Goal: Information Seeking & Learning: Find specific fact

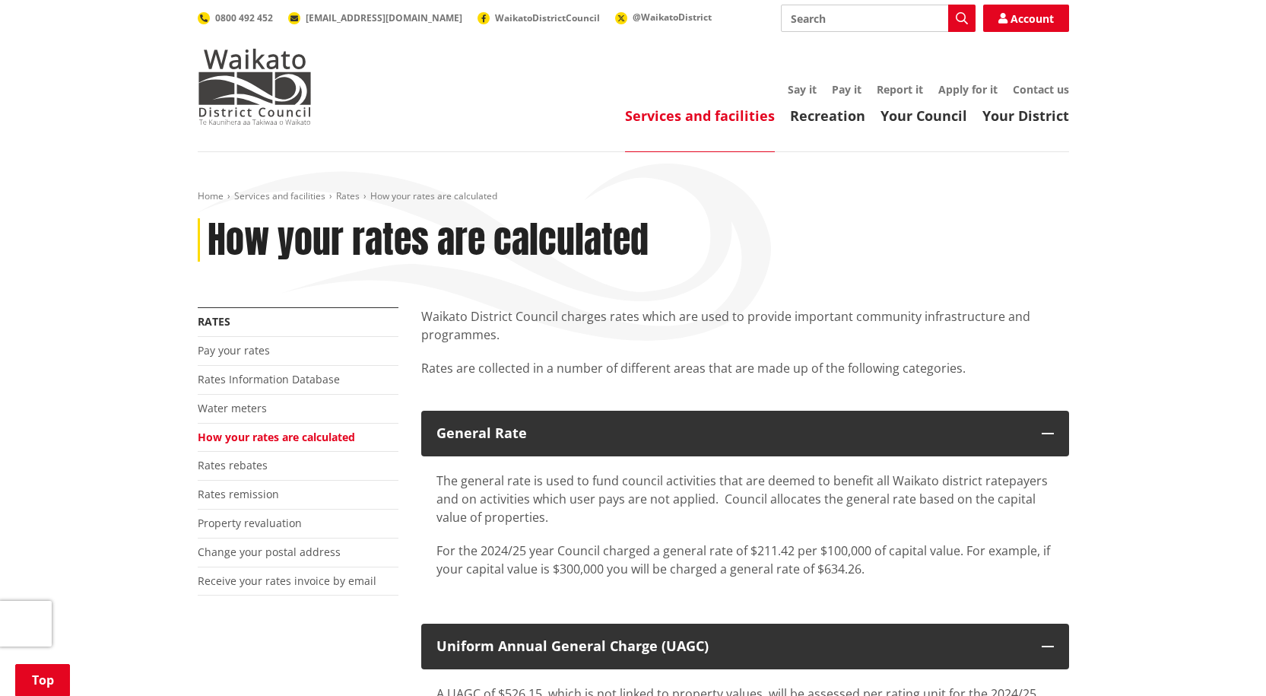
scroll to position [2130, 0]
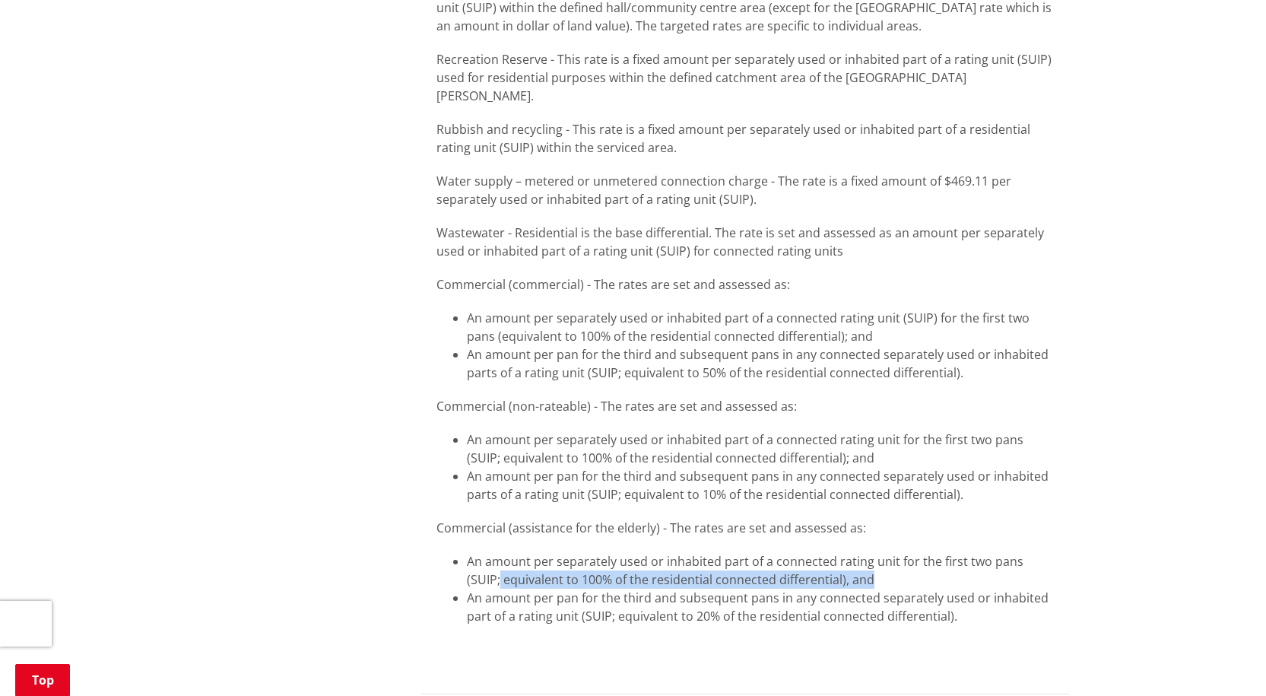
drag, startPoint x: 1251, startPoint y: 515, endPoint x: 1254, endPoint y: 536, distance: 21.4
click at [735, 552] on li "An amount per separately used or inhabited part of a connected rating unit for …" at bounding box center [760, 570] width 587 height 36
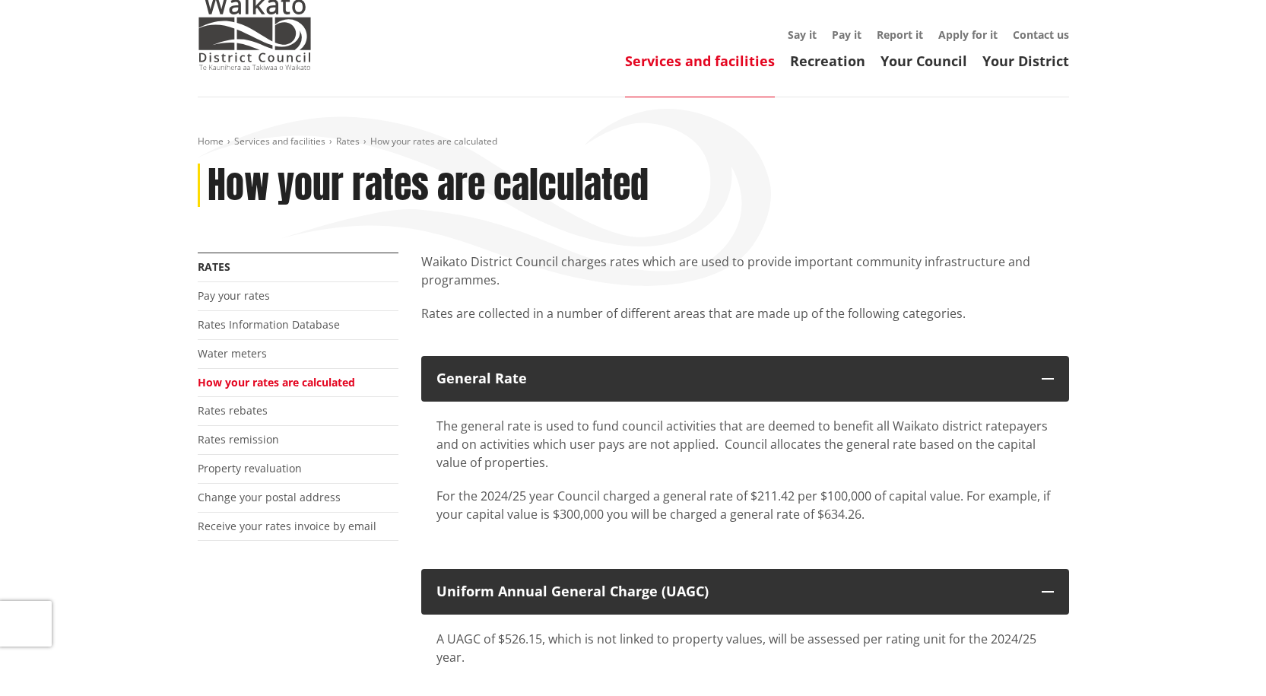
scroll to position [0, 0]
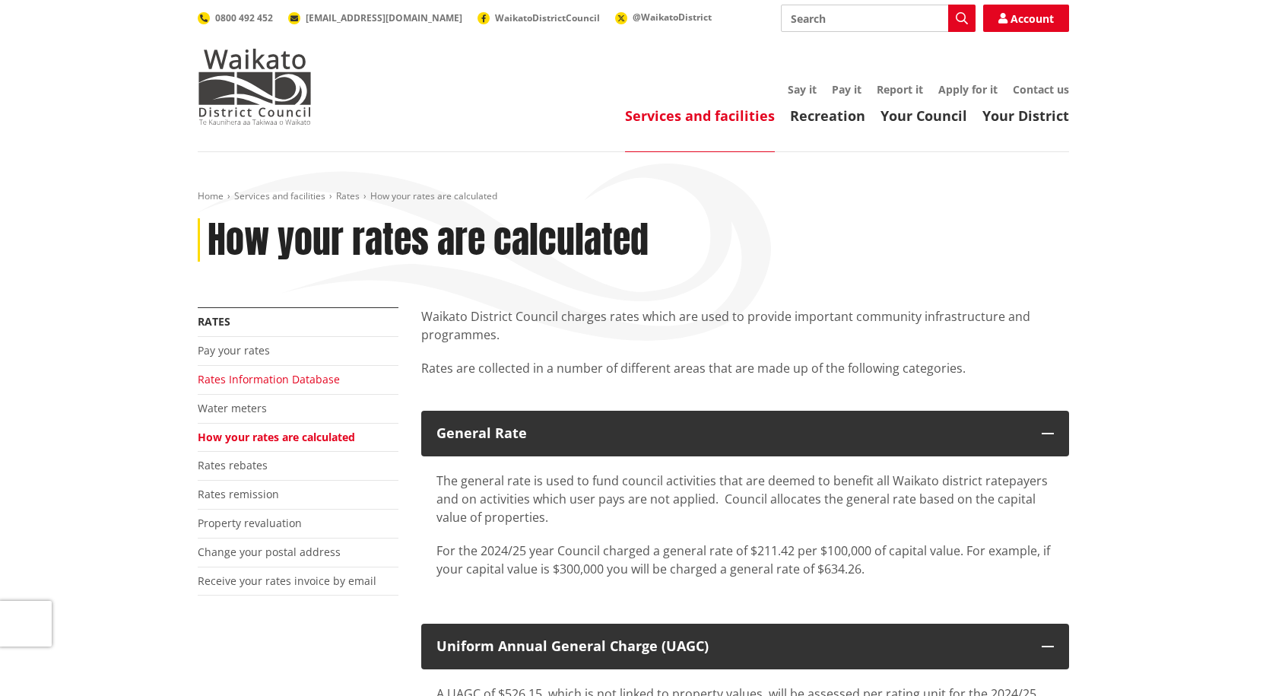
click at [247, 376] on link "Rates Information Database" at bounding box center [269, 379] width 142 height 14
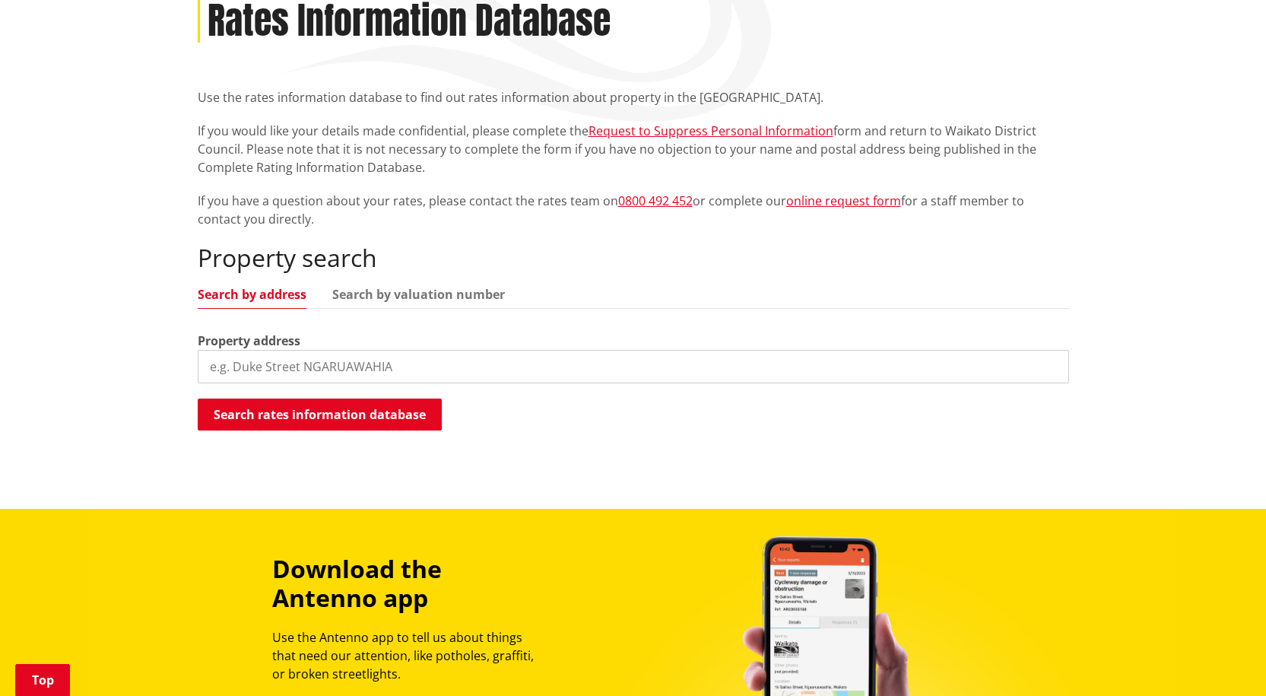
scroll to position [137, 0]
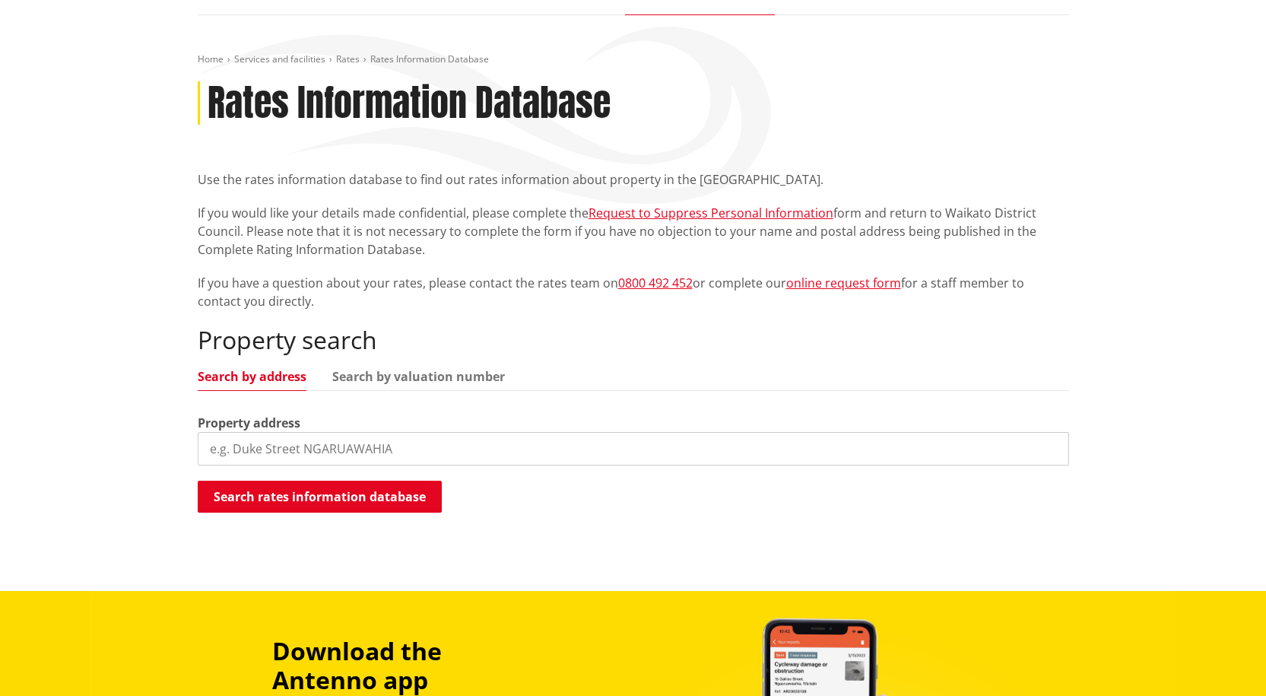
click at [241, 446] on input "search" at bounding box center [633, 448] width 871 height 33
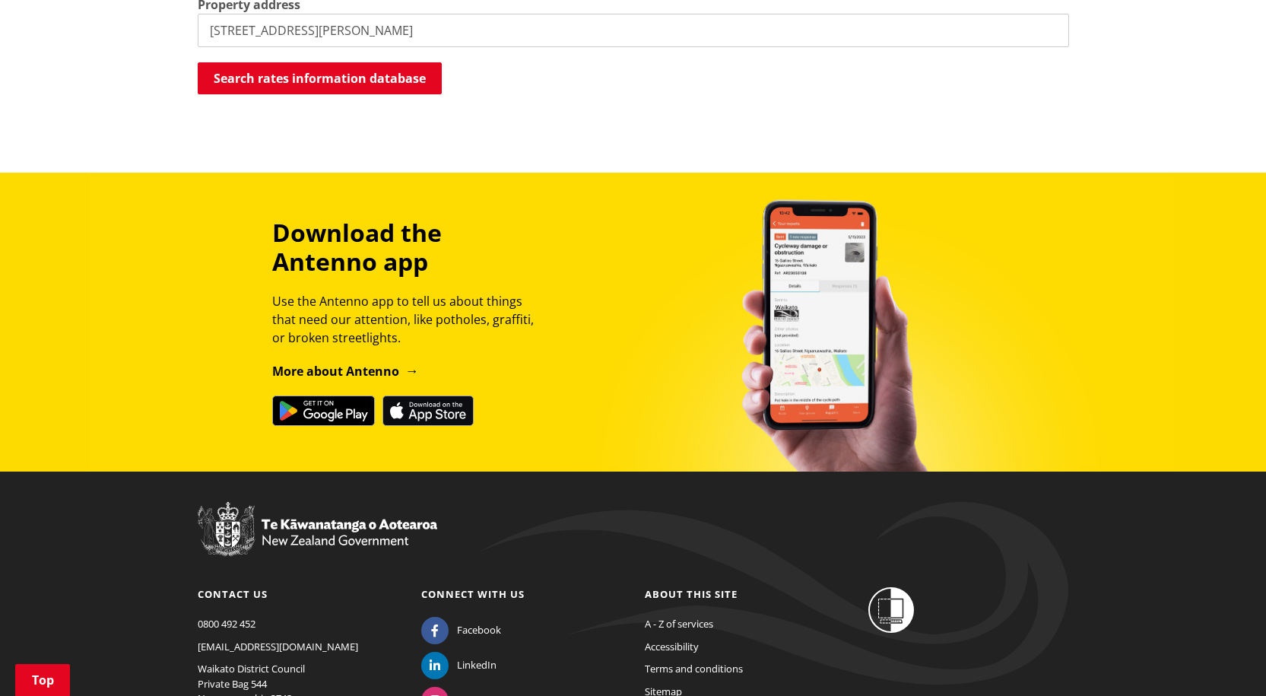
scroll to position [558, 0]
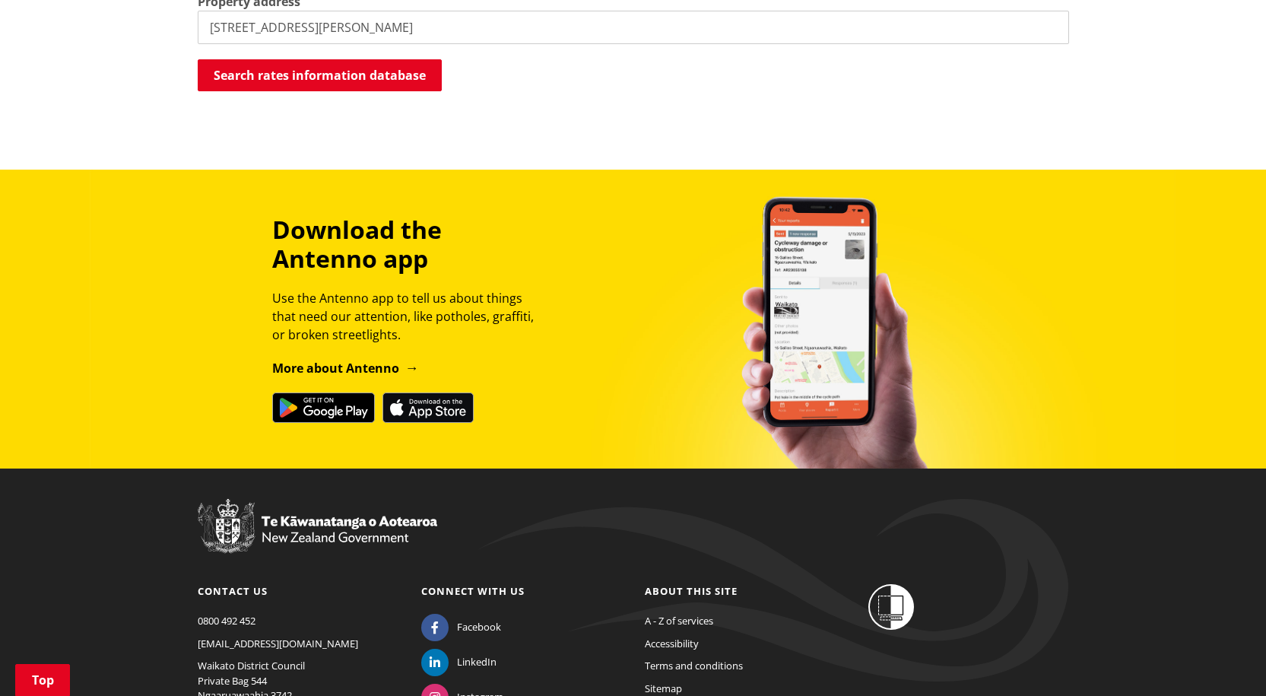
click at [220, 26] on input "9 pyne Crescent" at bounding box center [633, 27] width 871 height 33
type input "9 Pyne Crescent"
click at [252, 65] on button "Search rates information database" at bounding box center [320, 75] width 244 height 32
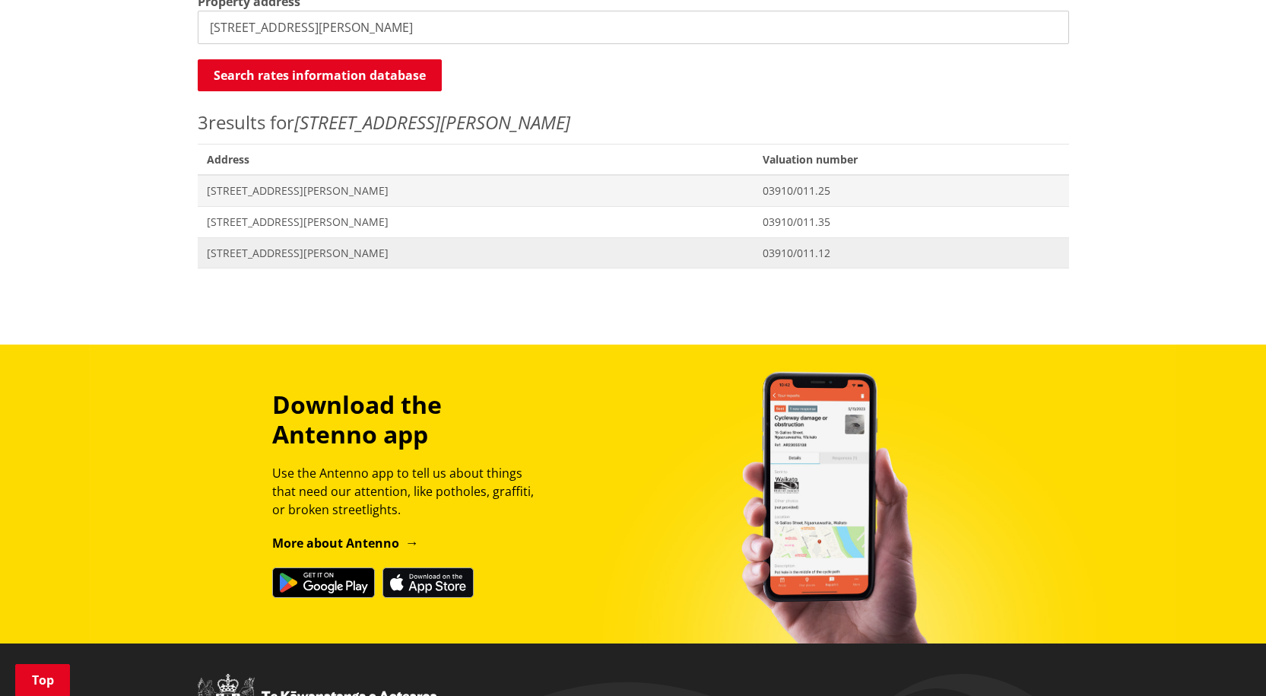
click at [274, 255] on span "9 Pyne Crescent POKENO" at bounding box center [476, 253] width 538 height 15
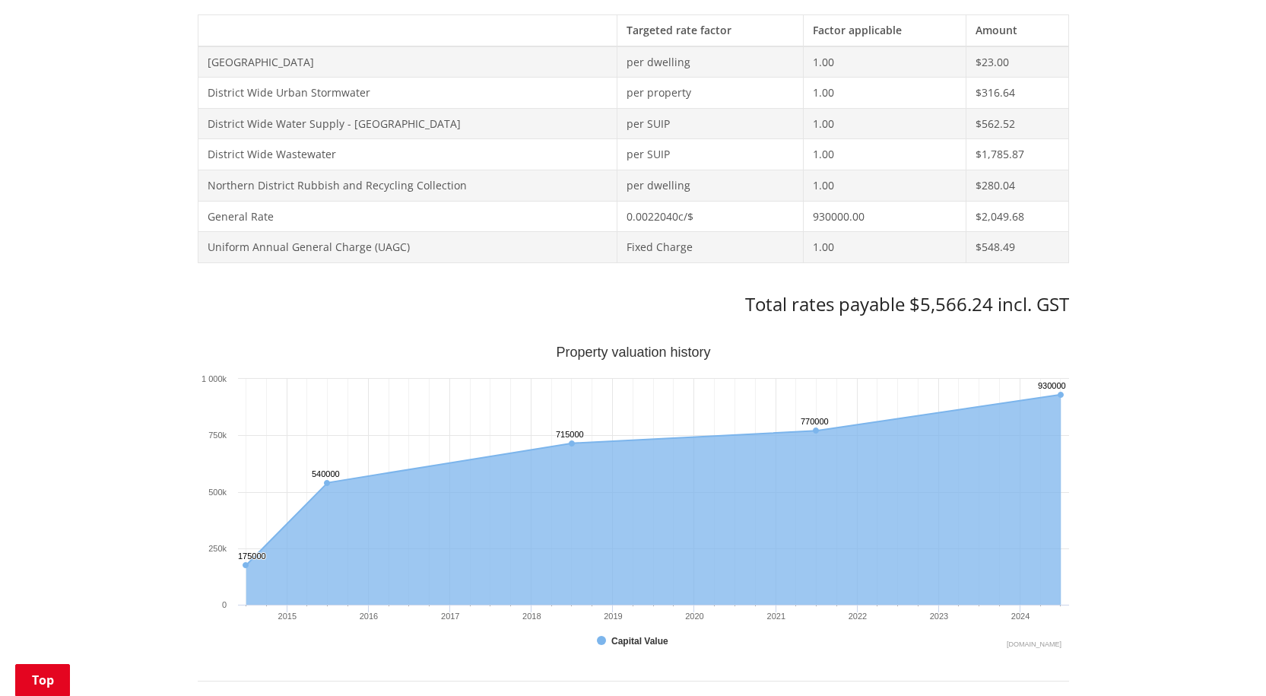
scroll to position [712, 0]
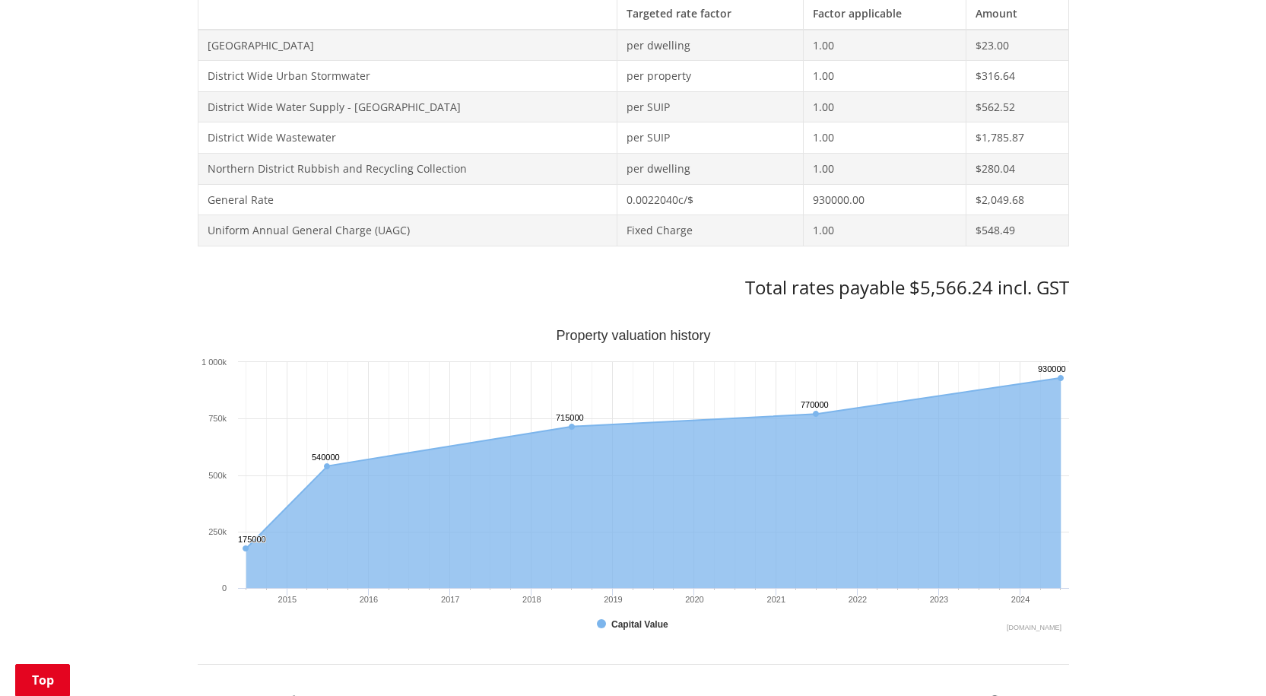
click at [1235, 279] on div "Home Services and facilities Rates Rates Information Database Rates Information…" at bounding box center [633, 490] width 1266 height 2100
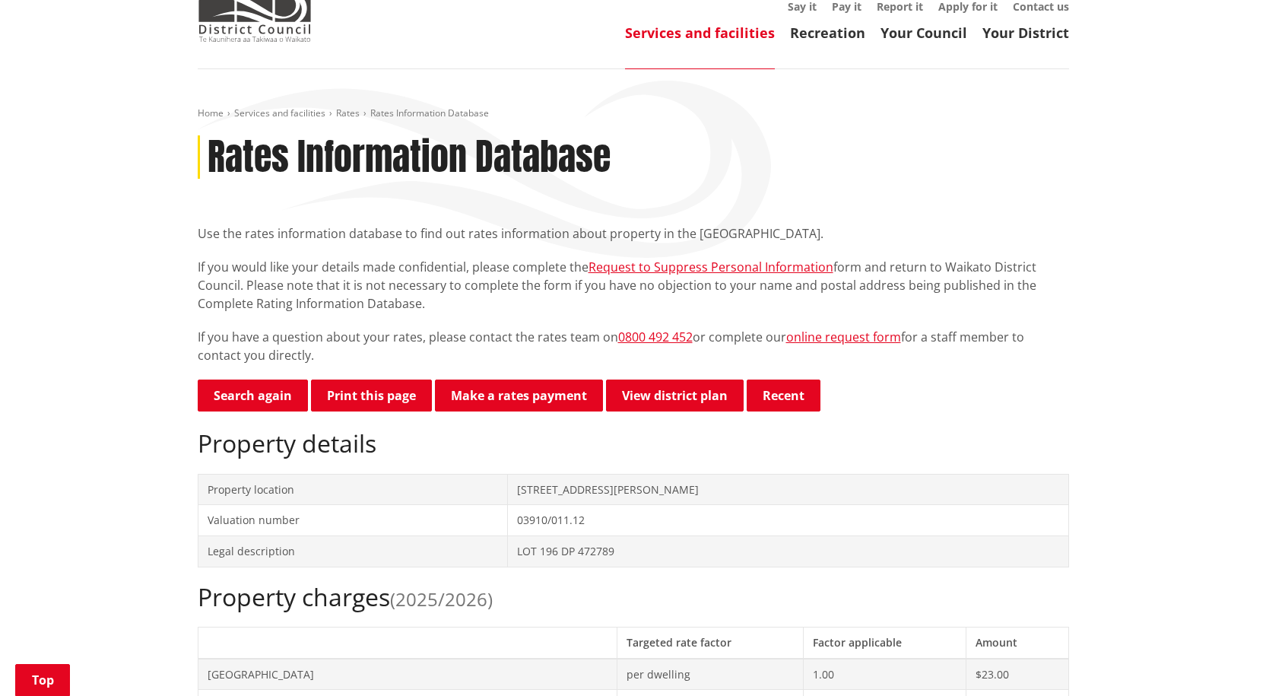
scroll to position [346, 0]
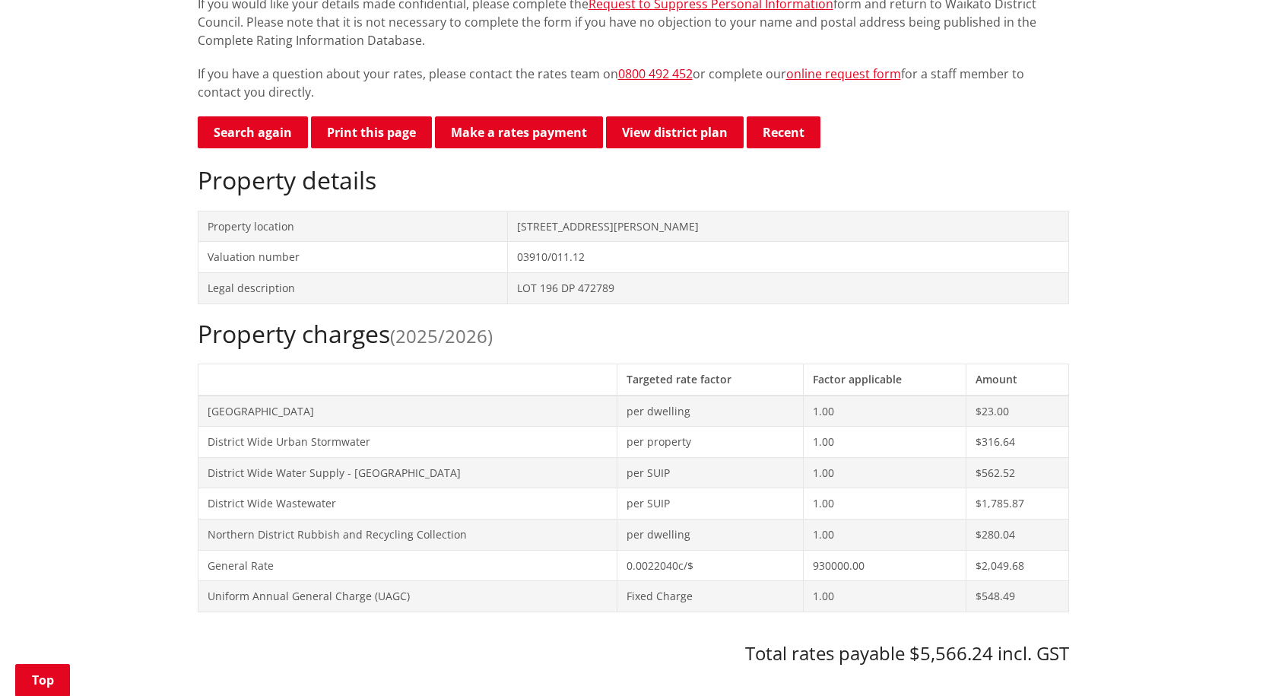
drag, startPoint x: 1273, startPoint y: 245, endPoint x: 1208, endPoint y: 216, distance: 71.5
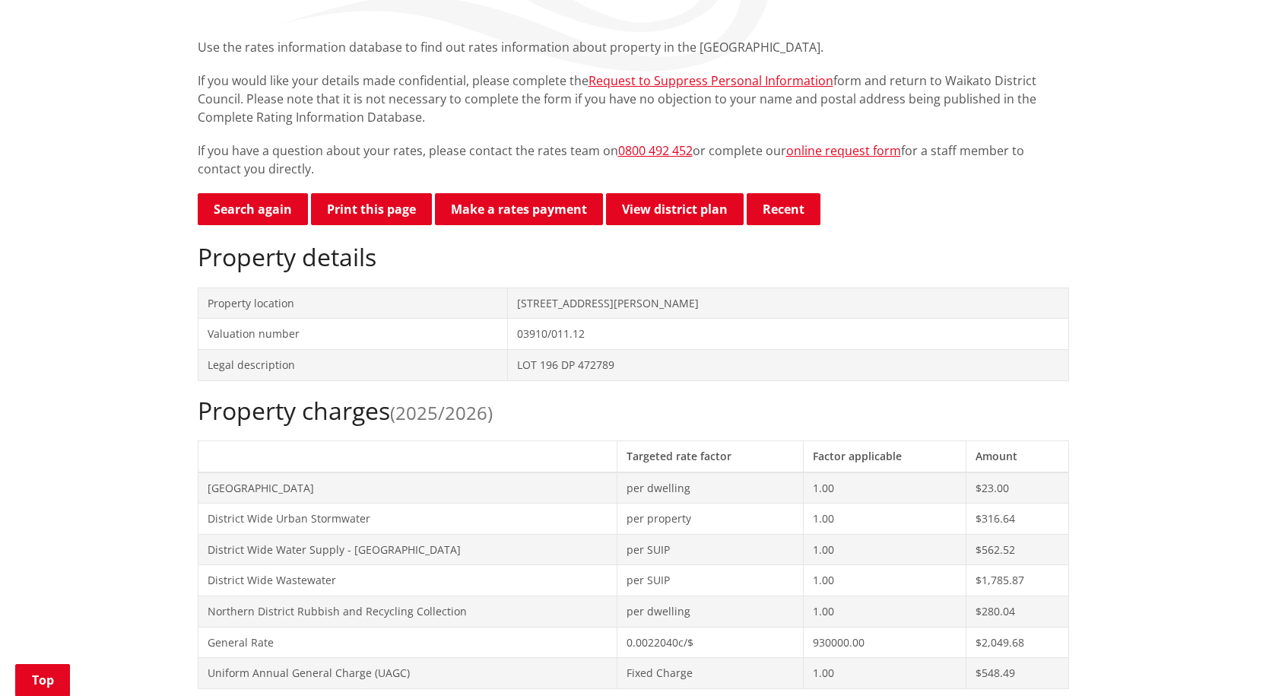
scroll to position [10, 0]
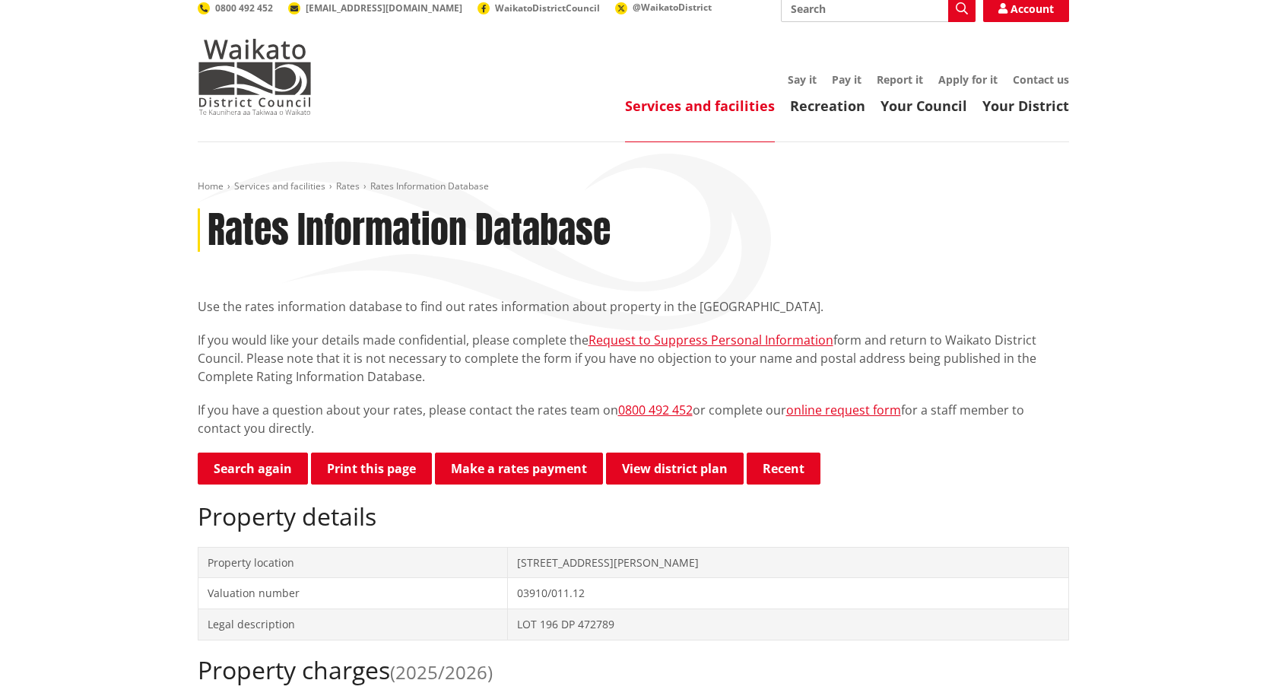
click at [1220, 59] on header "Toggle search Toggle navigation Services and facilities Recreation Your Council…" at bounding box center [633, 66] width 1266 height 152
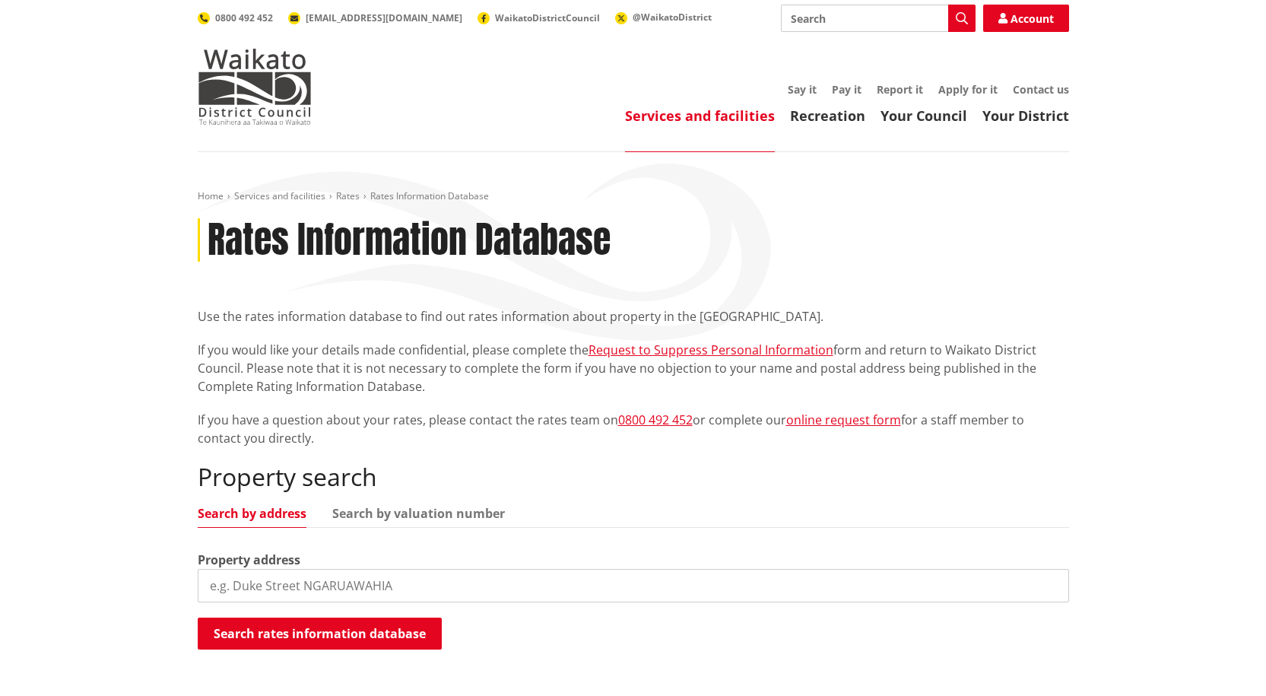
scroll to position [557, 0]
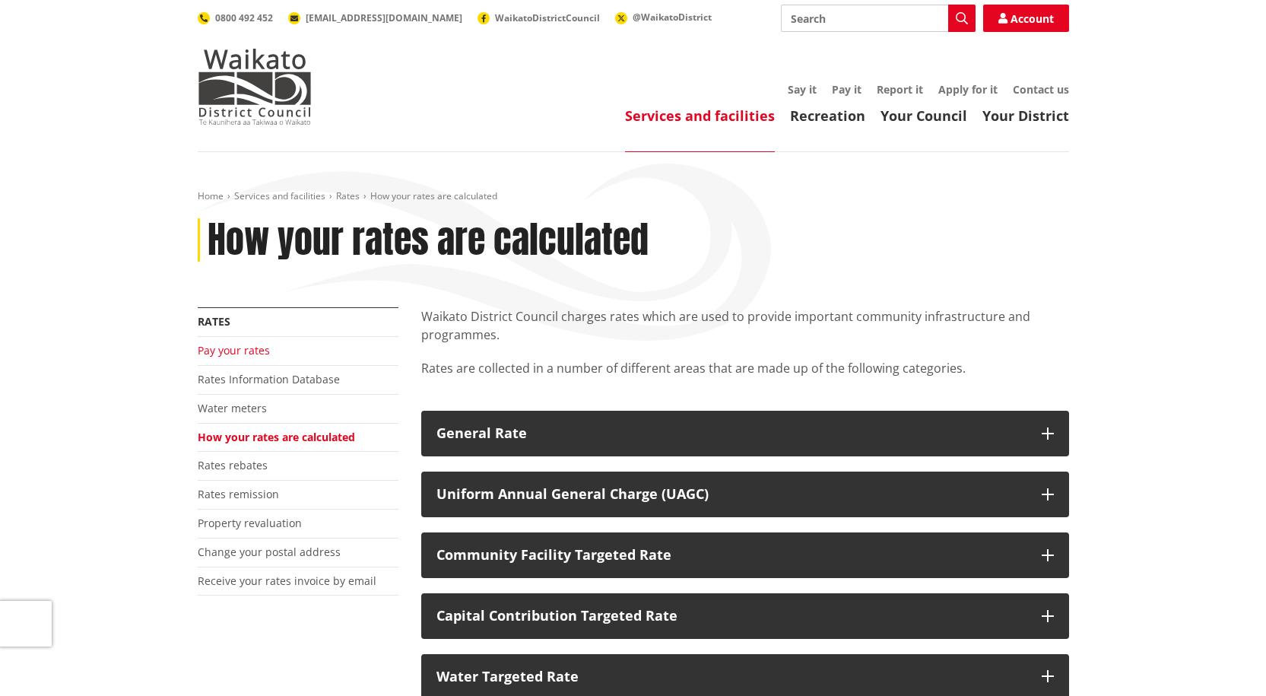
click at [227, 352] on link "Pay your rates" at bounding box center [234, 350] width 72 height 14
click at [243, 408] on link "Water meters" at bounding box center [232, 408] width 69 height 14
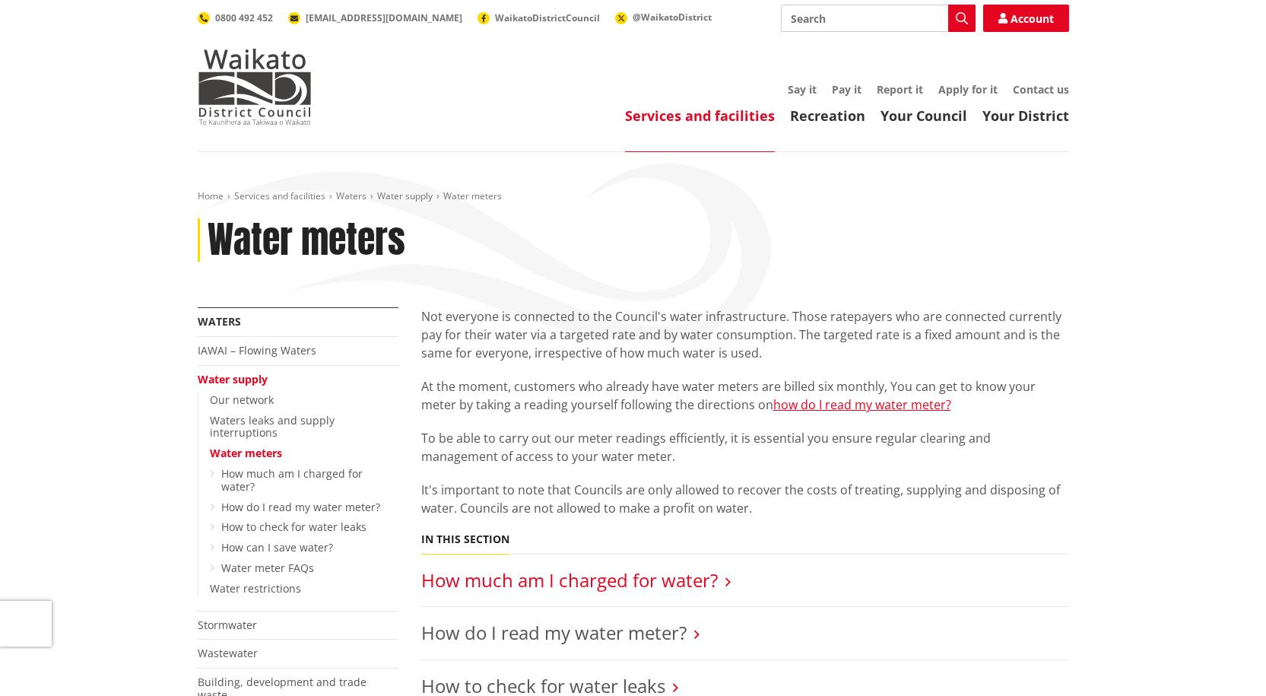
click at [669, 579] on link "How much am I charged for water?" at bounding box center [569, 579] width 297 height 25
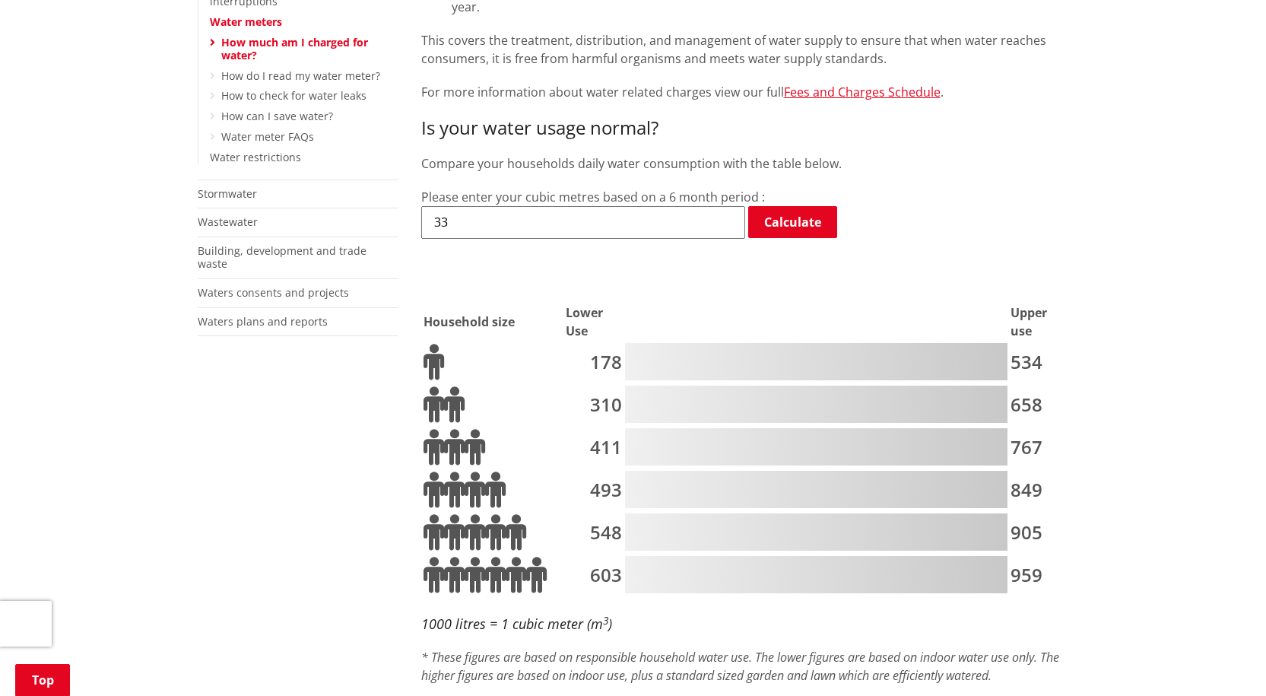
scroll to position [69, 0]
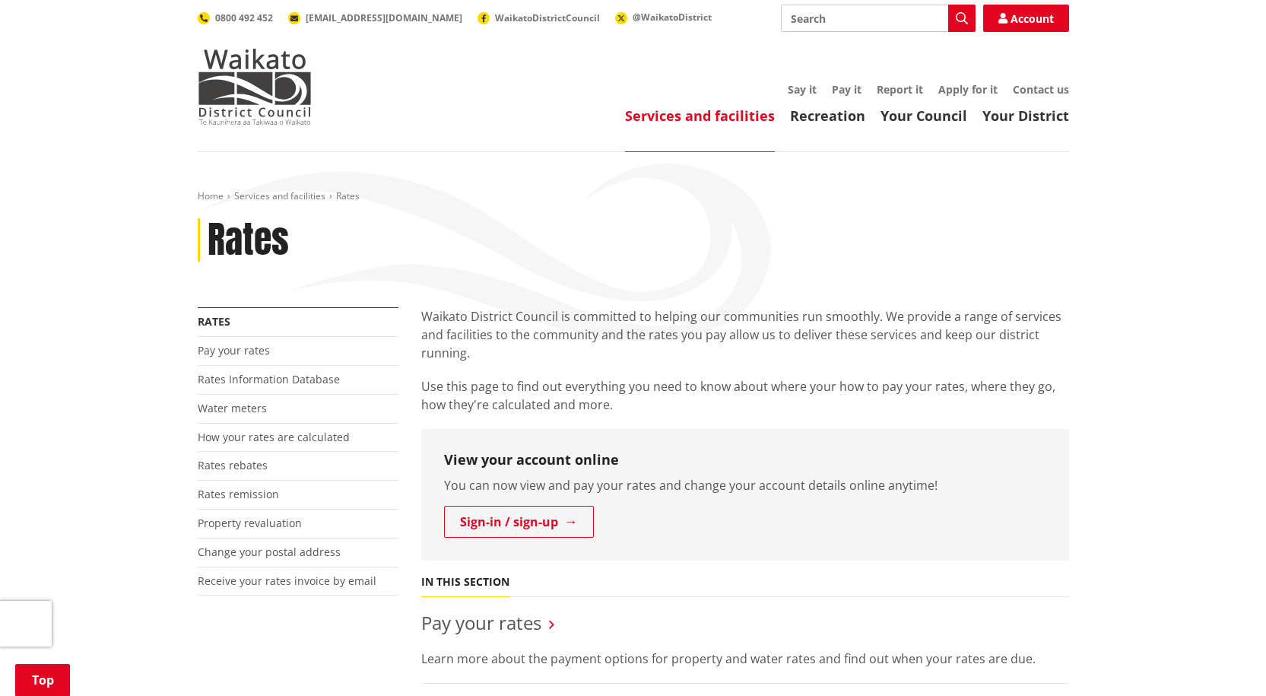
scroll to position [214, 0]
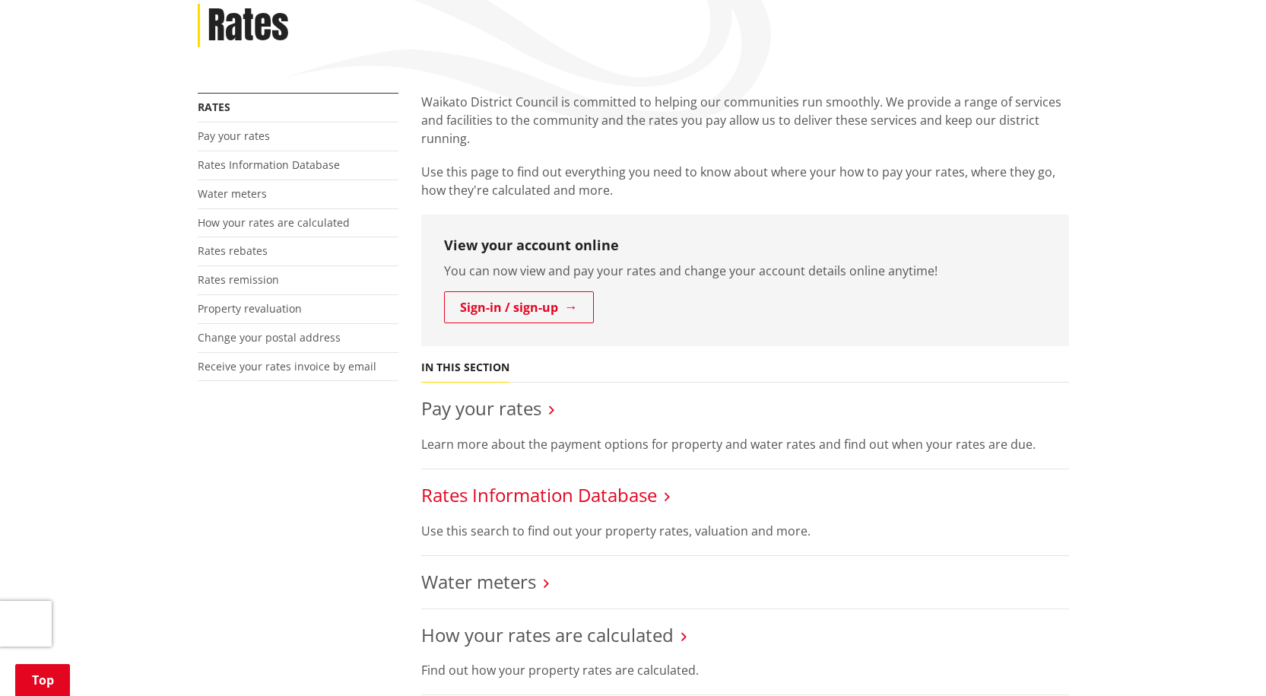
click at [519, 491] on link "Rates Information Database" at bounding box center [539, 494] width 236 height 25
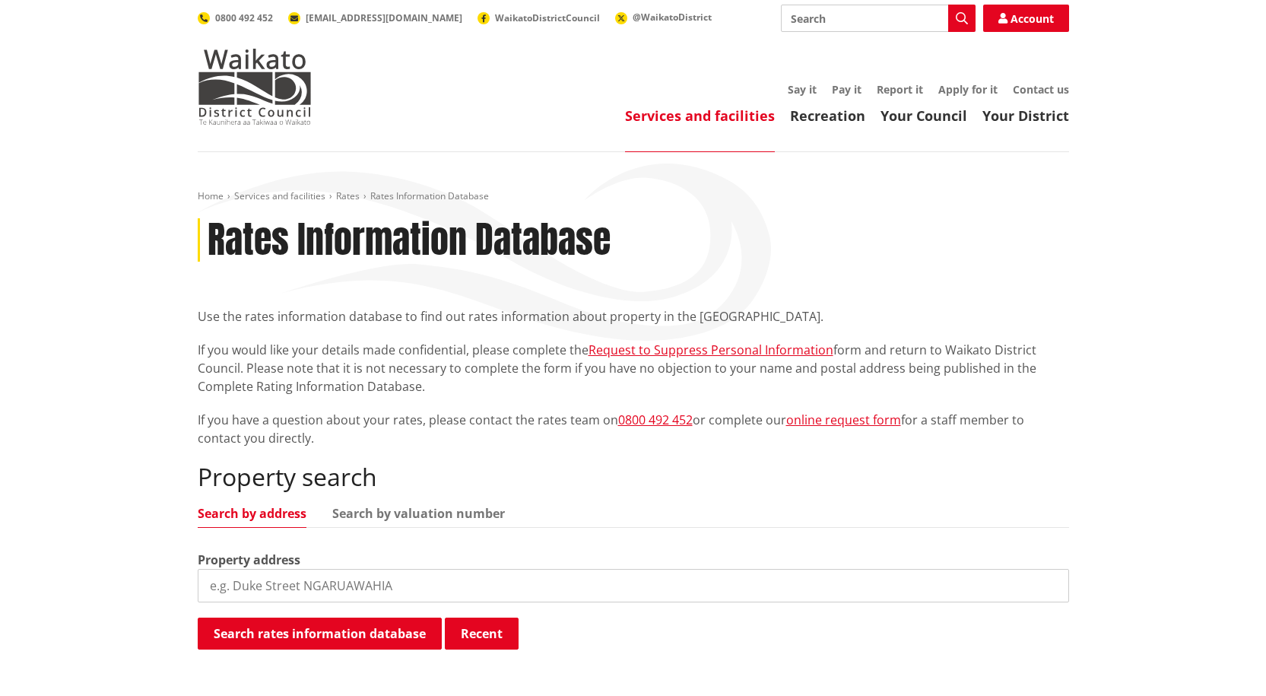
click at [252, 589] on input "search" at bounding box center [633, 585] width 871 height 33
type input "[STREET_ADDRESS][PERSON_NAME]"
click at [275, 636] on button "Search rates information database" at bounding box center [320, 633] width 244 height 32
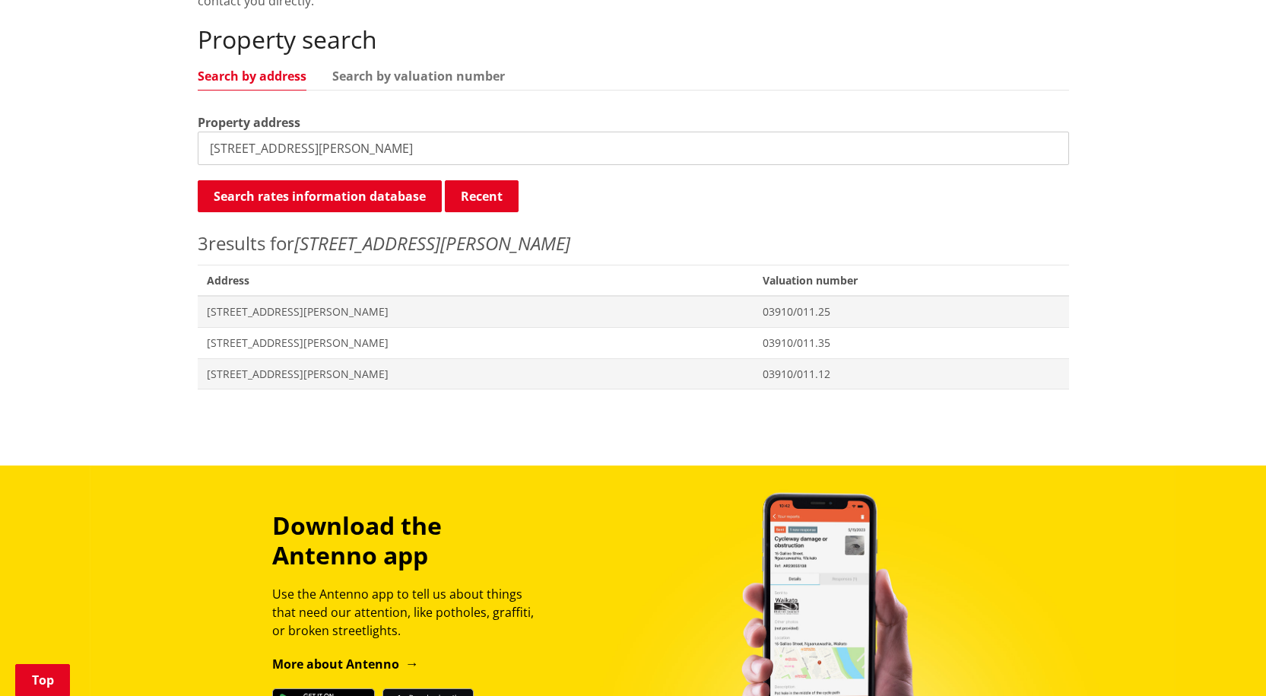
scroll to position [478, 0]
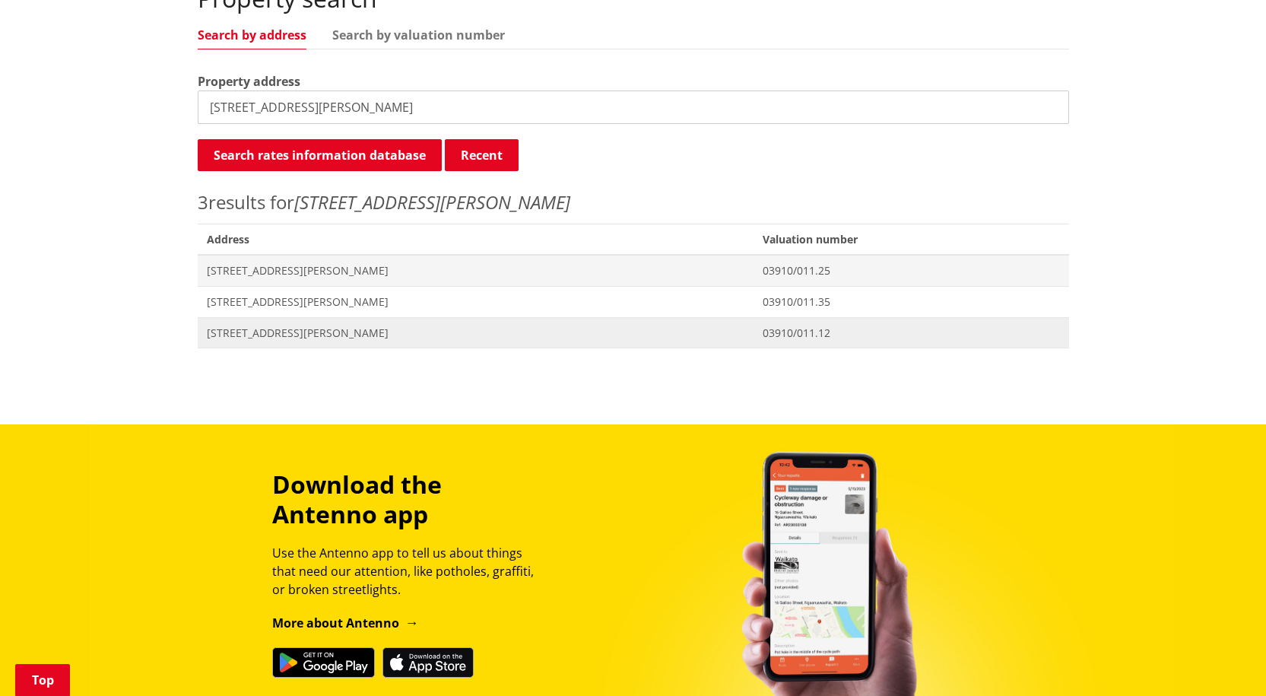
click at [258, 336] on span "[STREET_ADDRESS][PERSON_NAME]" at bounding box center [476, 332] width 538 height 15
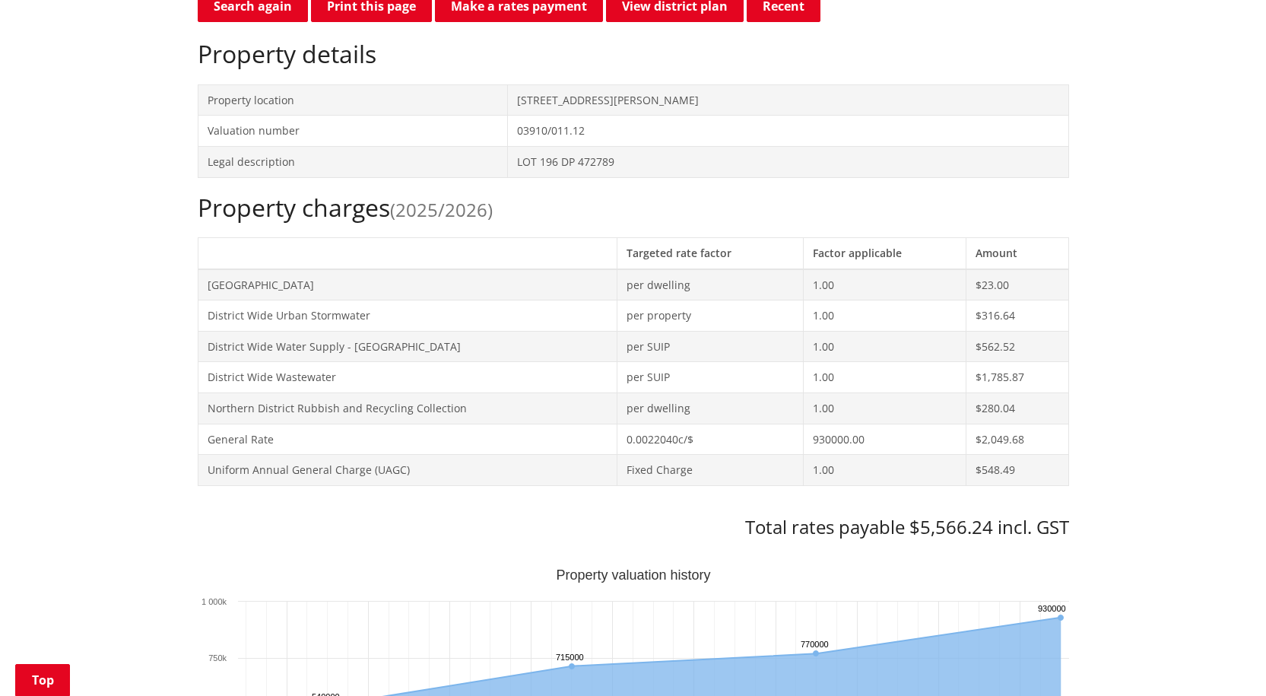
scroll to position [482, 0]
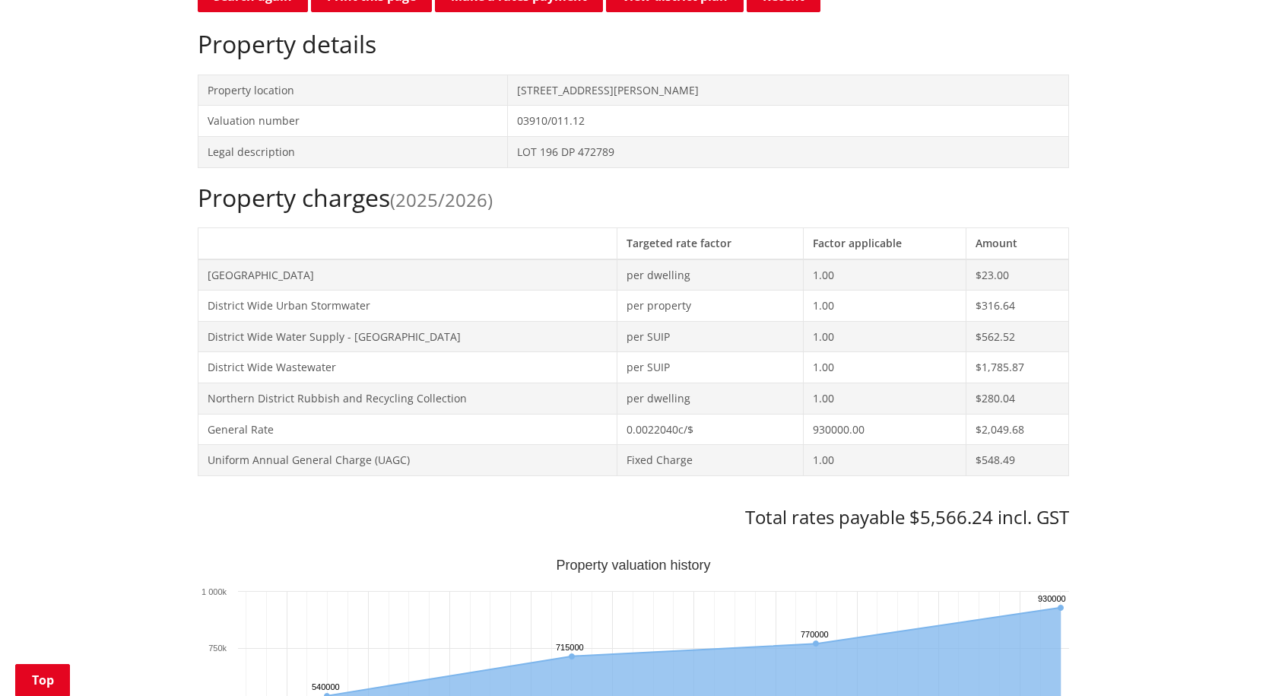
click at [312, 203] on h2 "Property charges (2025/2026)" at bounding box center [633, 197] width 871 height 29
click at [244, 190] on h2 "Property charges (2025/2026)" at bounding box center [633, 197] width 871 height 29
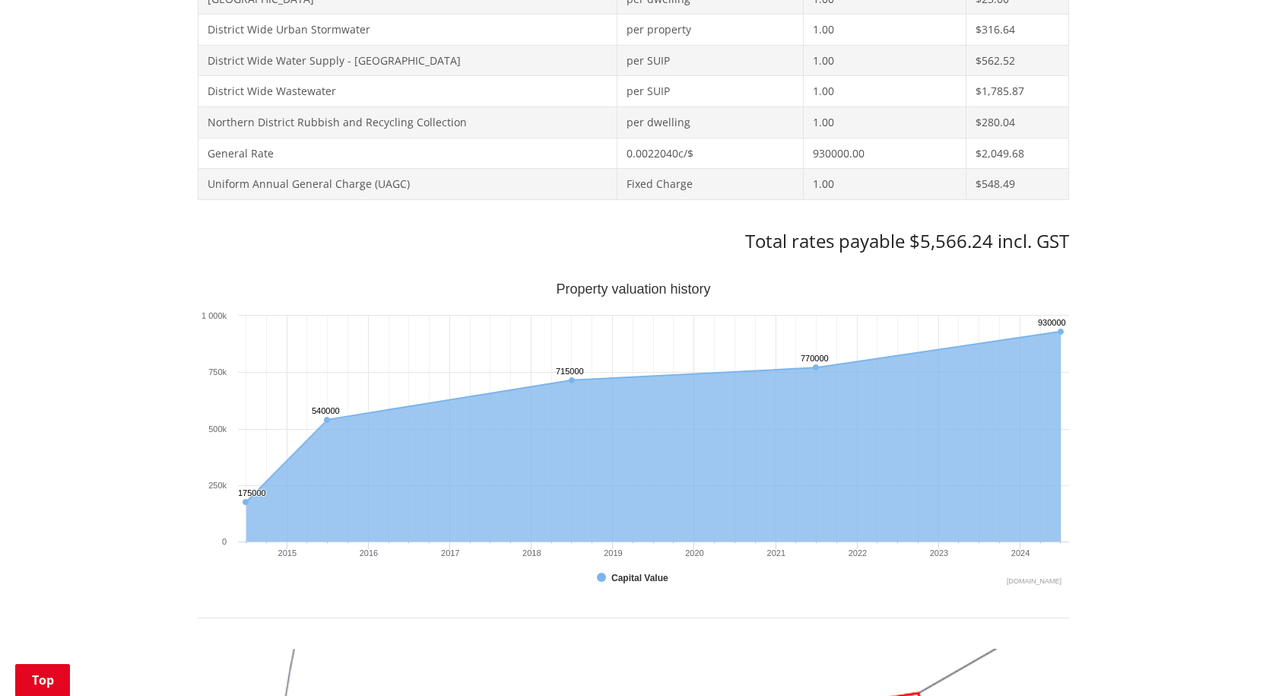
scroll to position [661, 0]
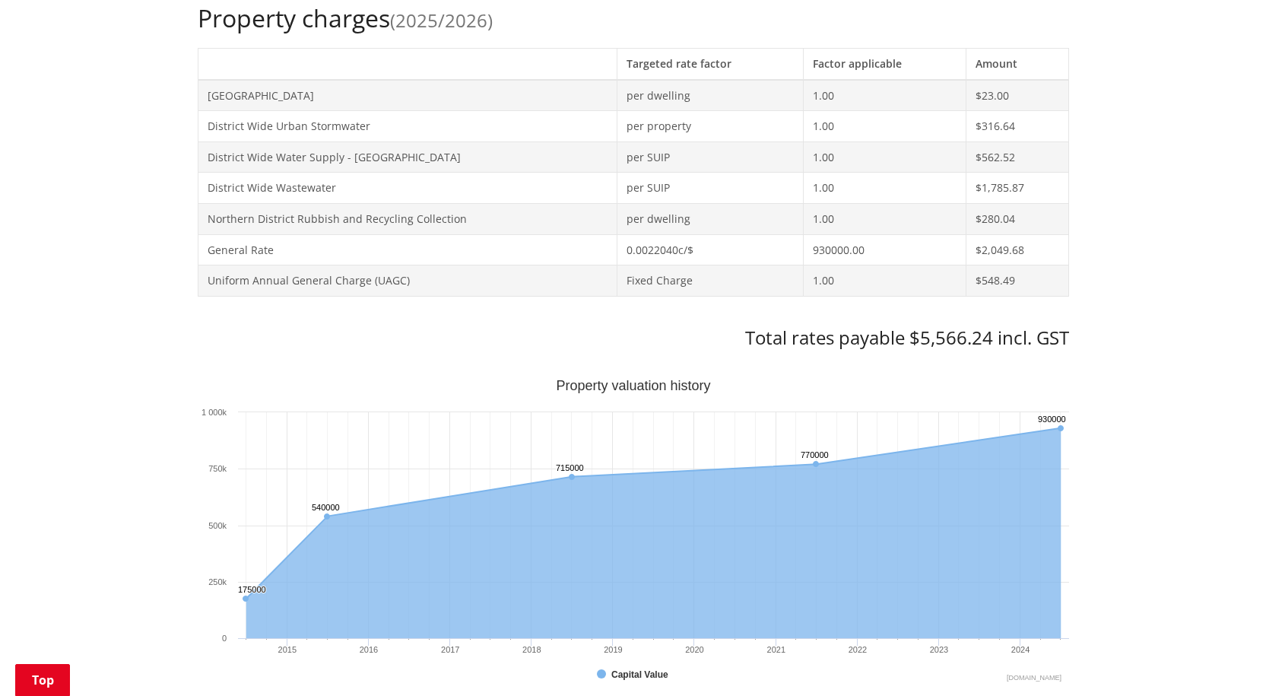
click at [1251, 254] on div "Home Services and facilities Rates Rates Information Database Rates Information…" at bounding box center [633, 541] width 1266 height 2100
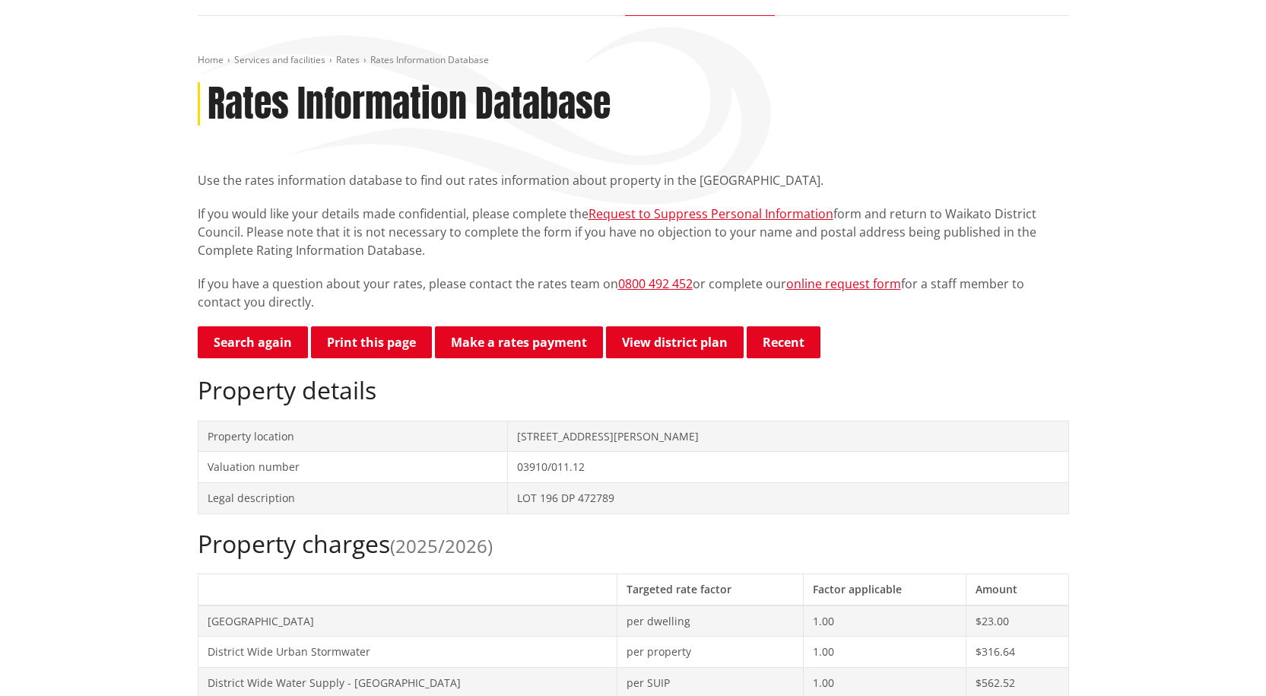
scroll to position [30, 0]
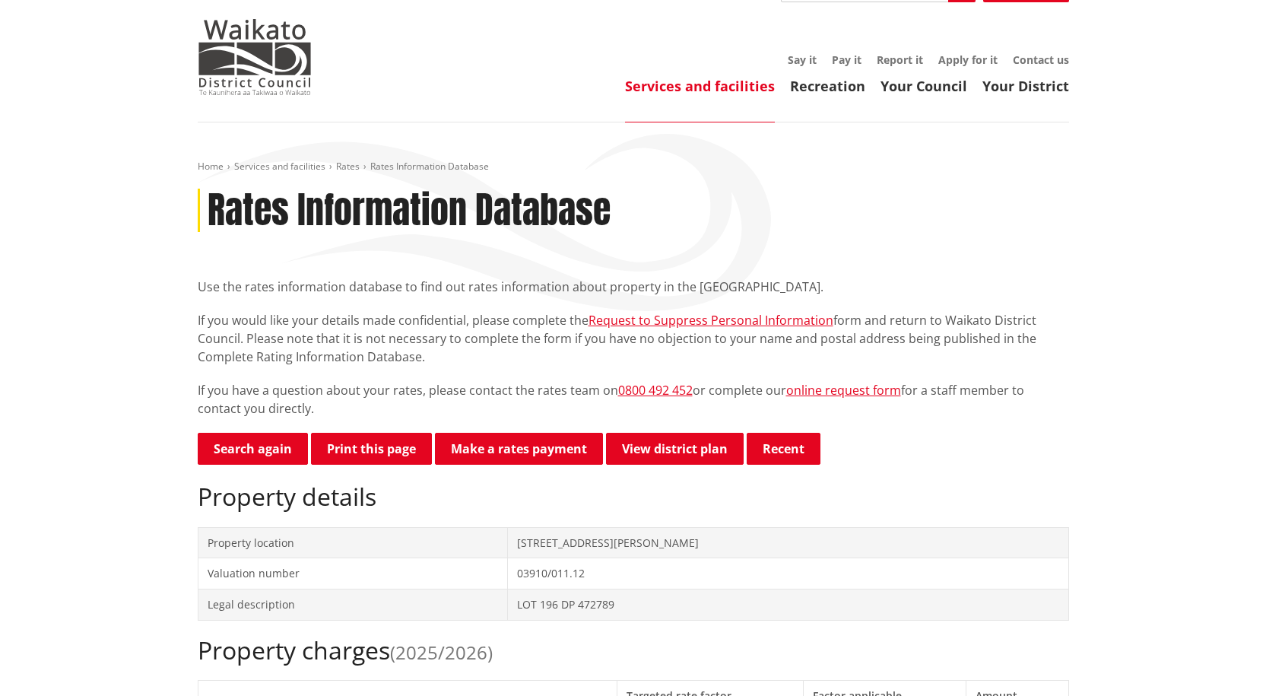
click at [1260, 51] on header "Toggle search Toggle navigation Services and facilities Recreation Your Council…" at bounding box center [633, 46] width 1266 height 152
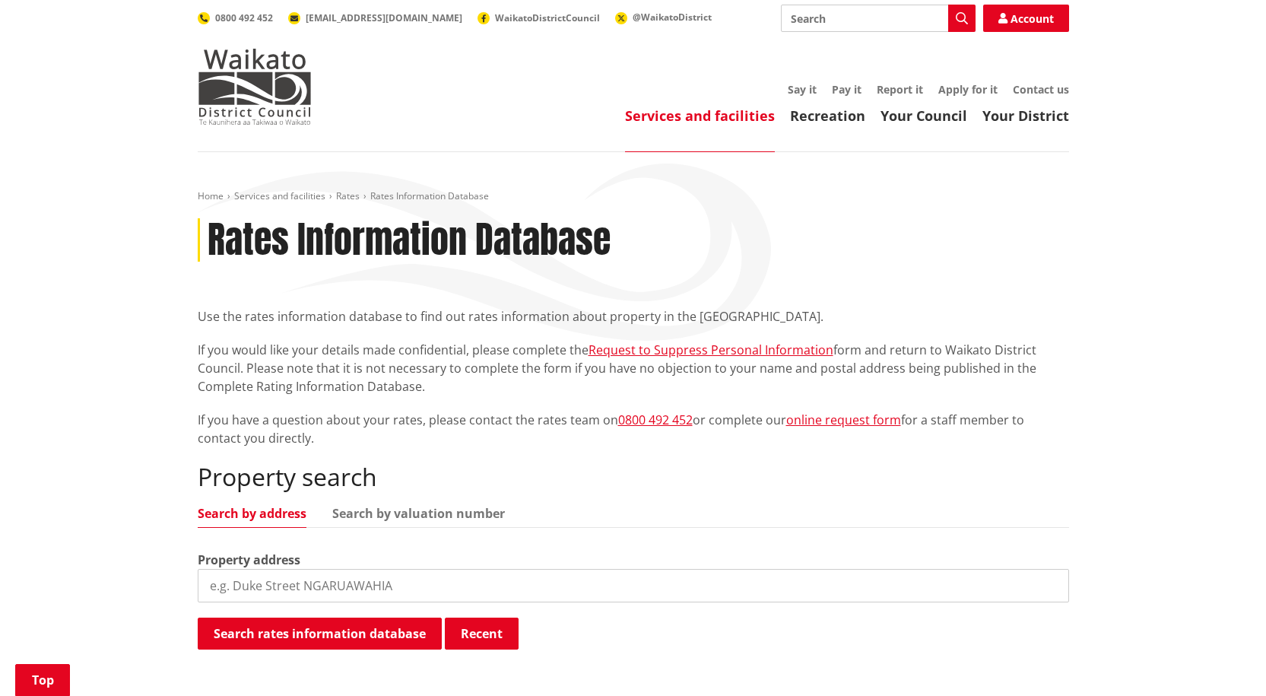
scroll to position [481, 0]
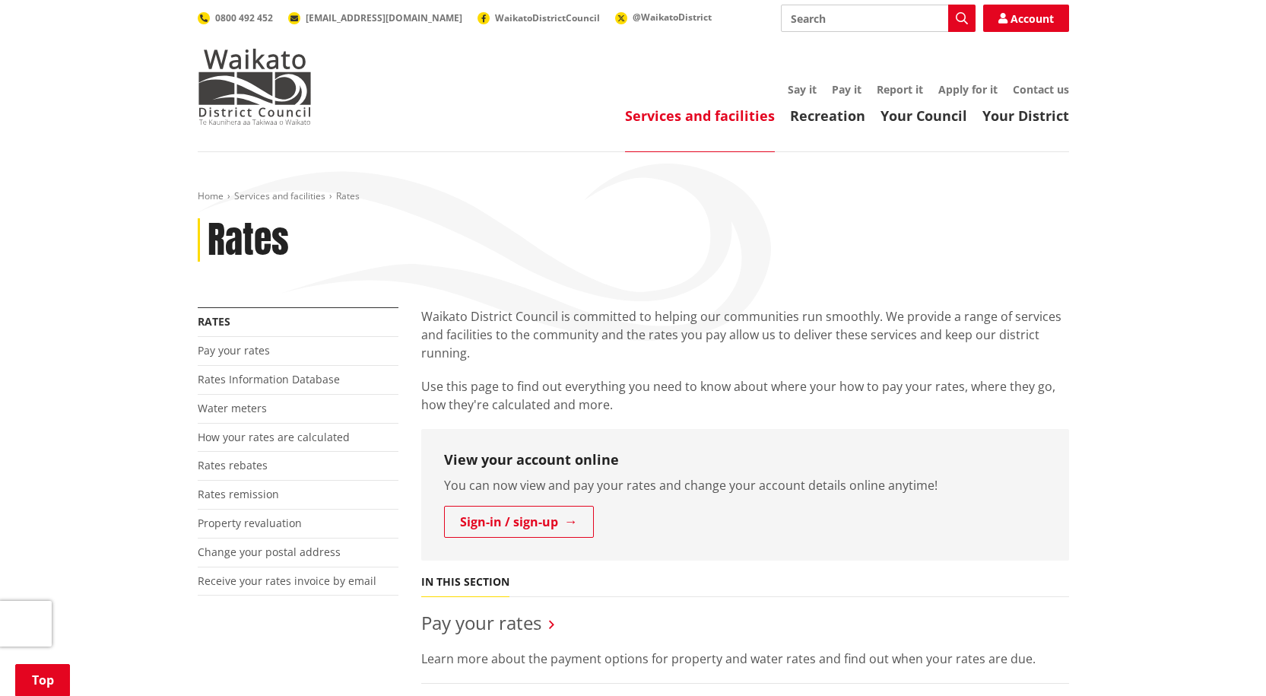
scroll to position [214, 0]
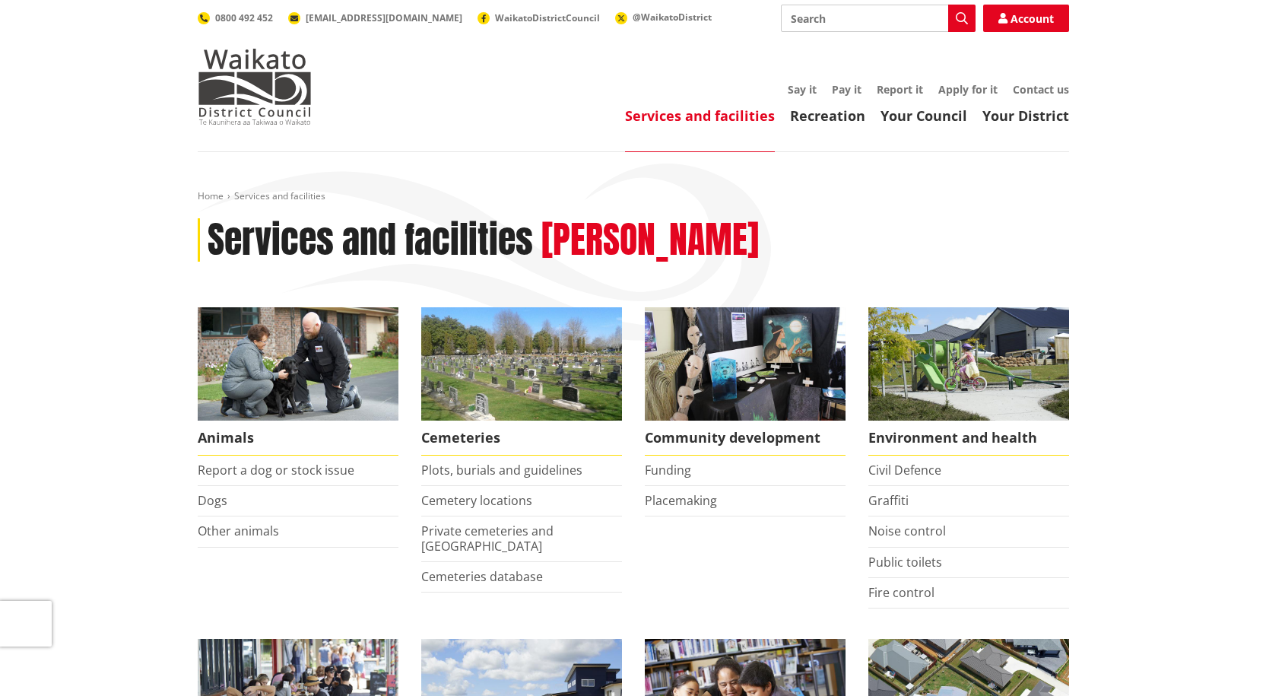
scroll to position [478, 0]
